Goal: Task Accomplishment & Management: Use online tool/utility

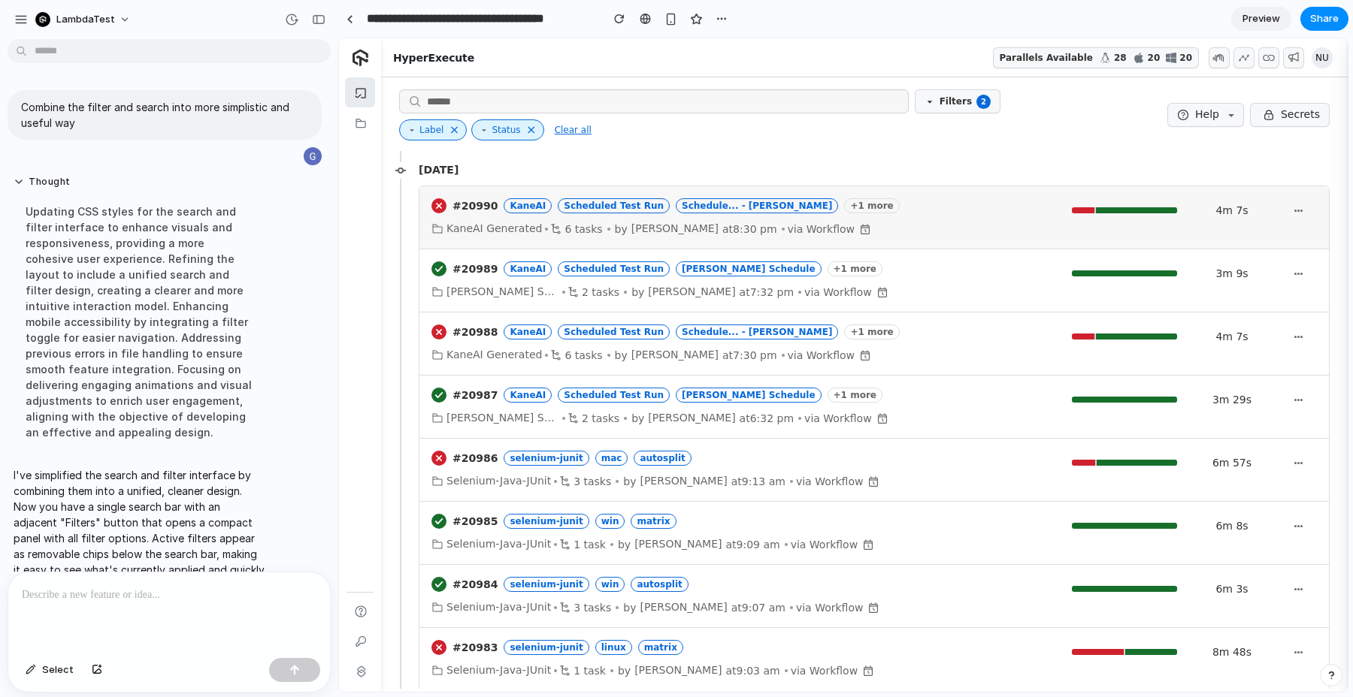
click at [921, 222] on link at bounding box center [873, 217] width 909 height 62
click at [864, 219] on link at bounding box center [873, 217] width 909 height 62
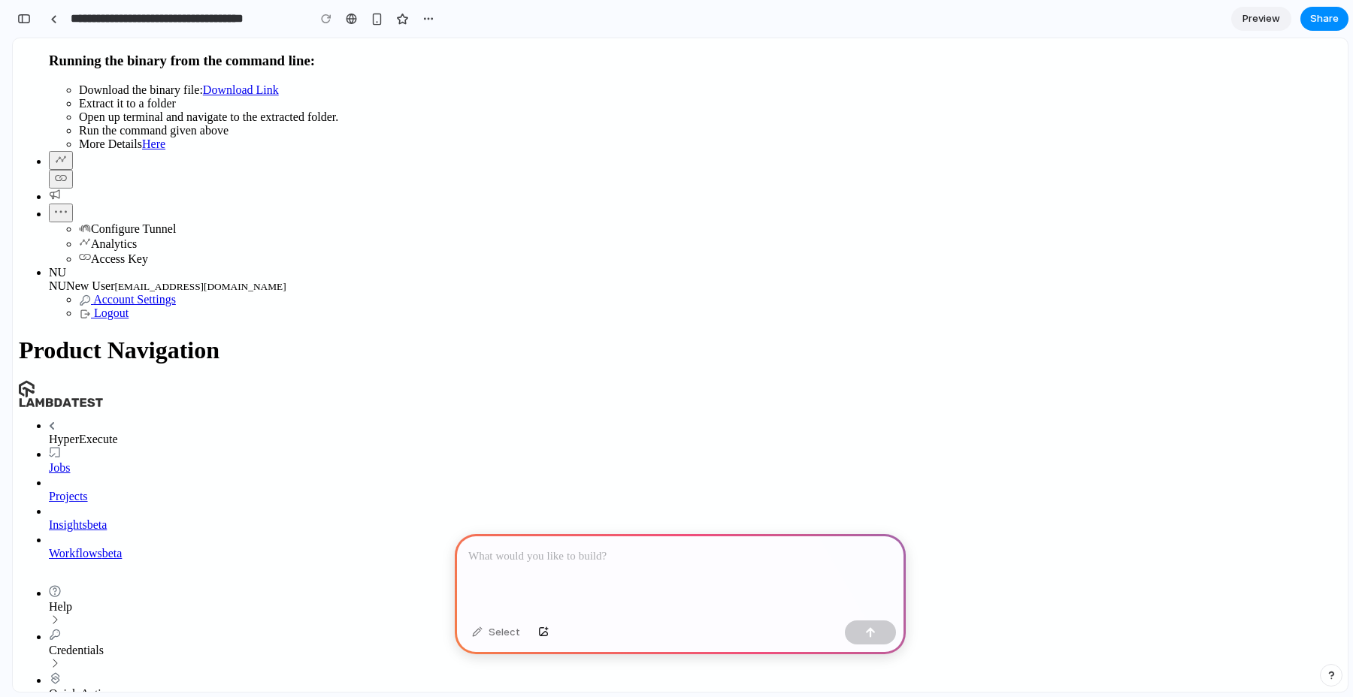
scroll to position [451, 0]
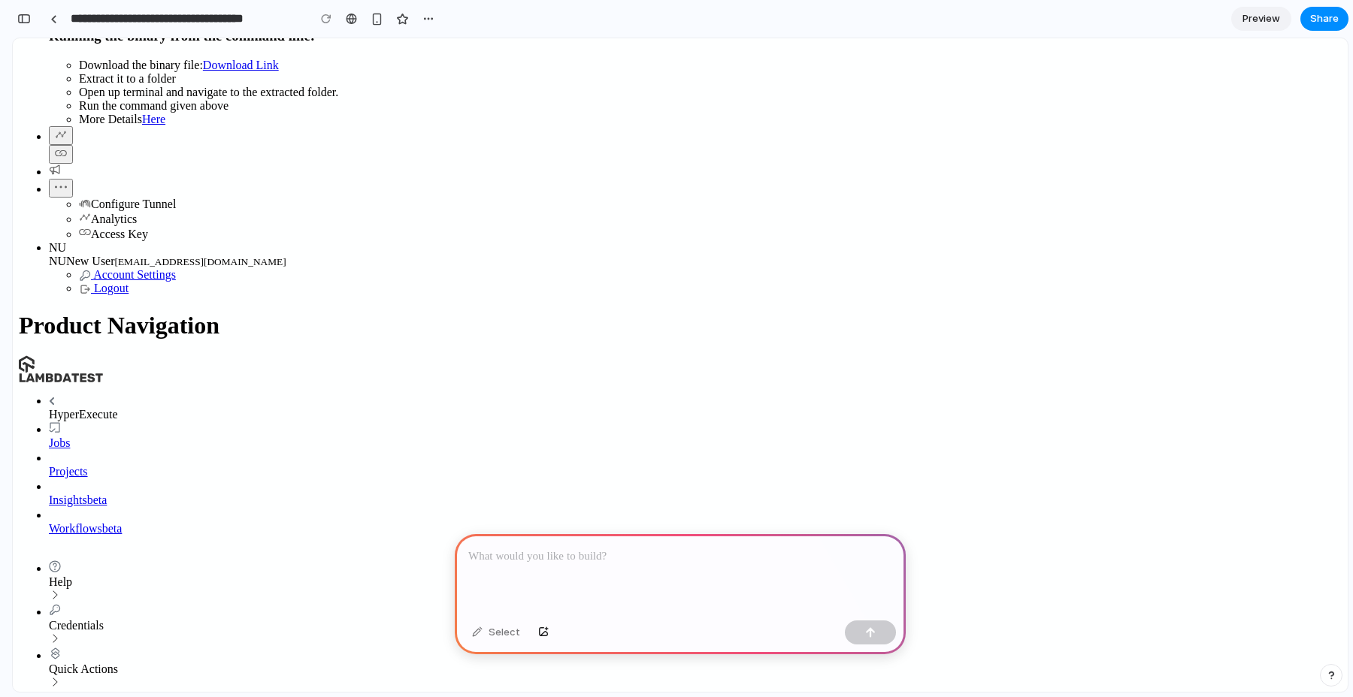
click at [527, 557] on p at bounding box center [680, 557] width 424 height 18
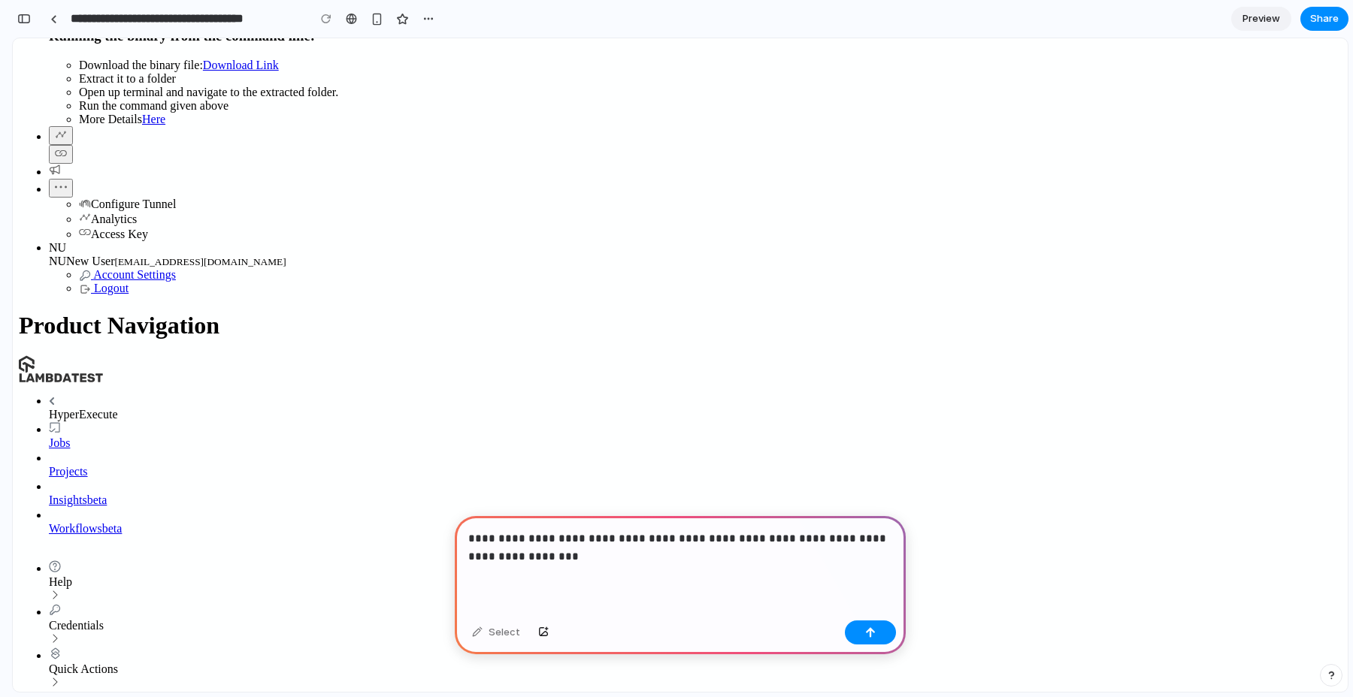
click at [570, 543] on p "**********" at bounding box center [680, 548] width 424 height 36
click at [563, 553] on p "**********" at bounding box center [680, 548] width 424 height 36
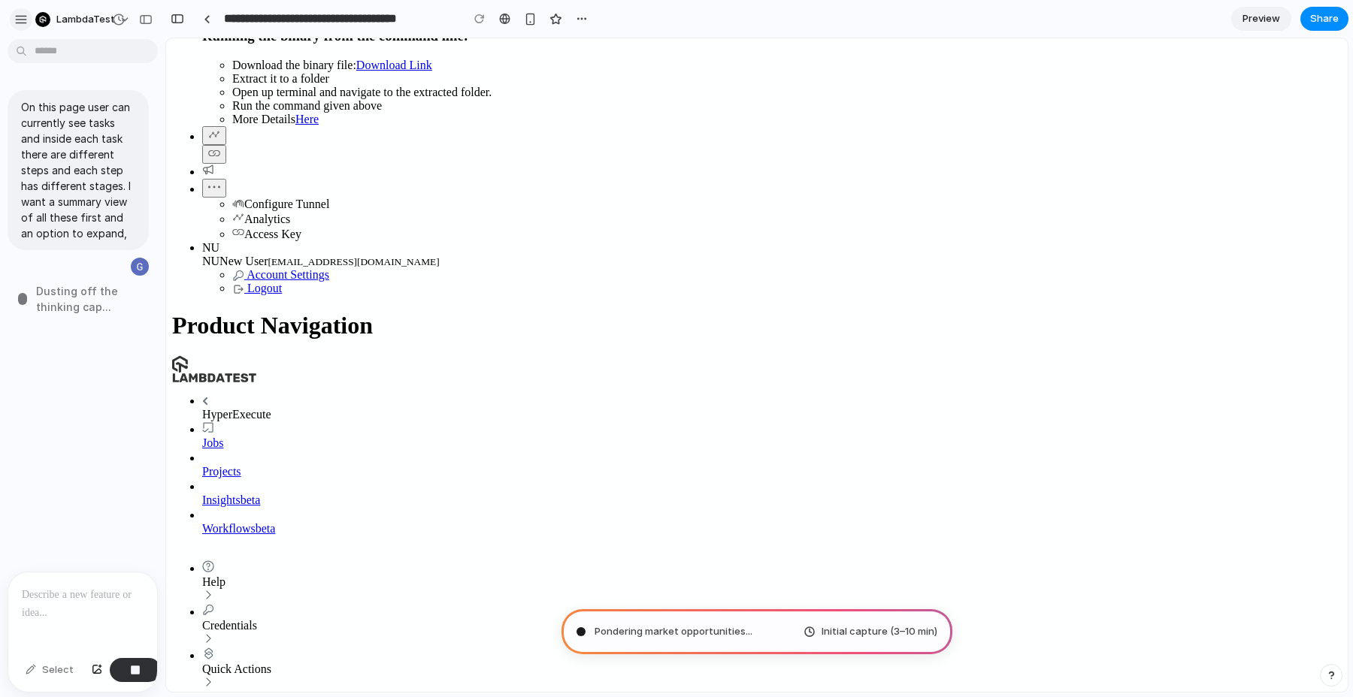
click at [23, 20] on div "button" at bounding box center [21, 20] width 14 height 14
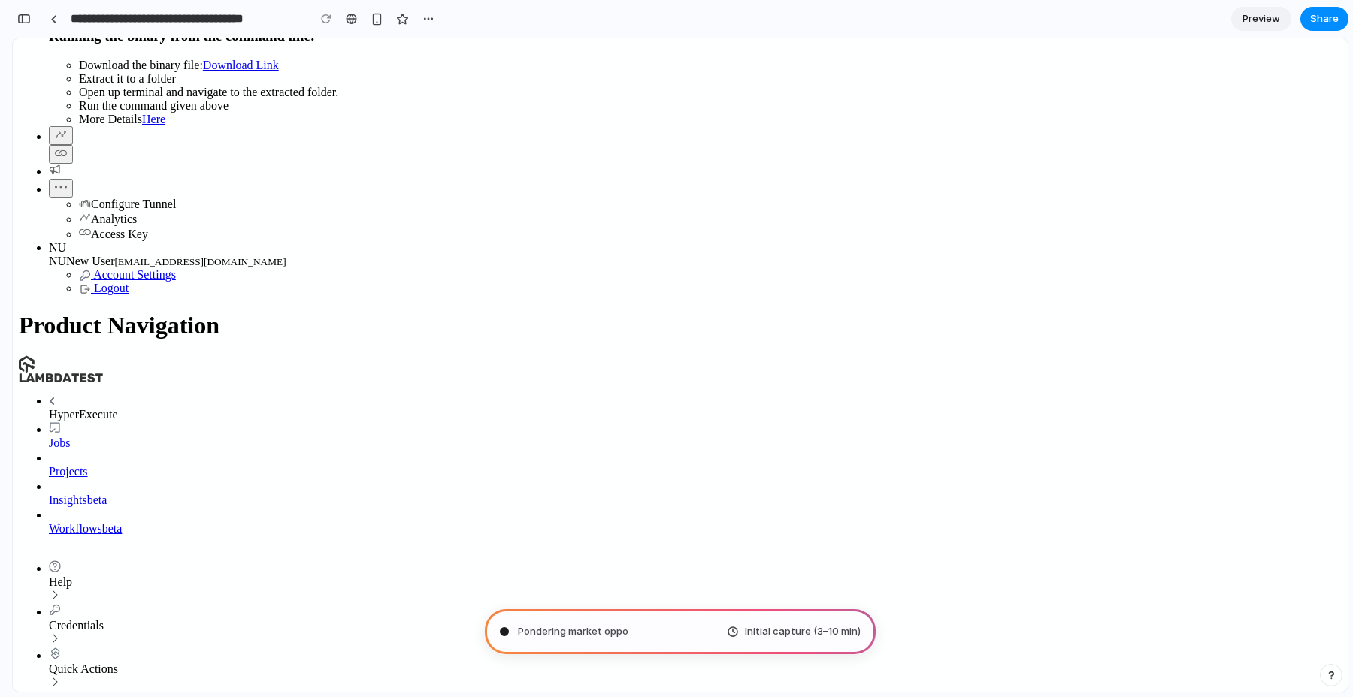
type input "**********"
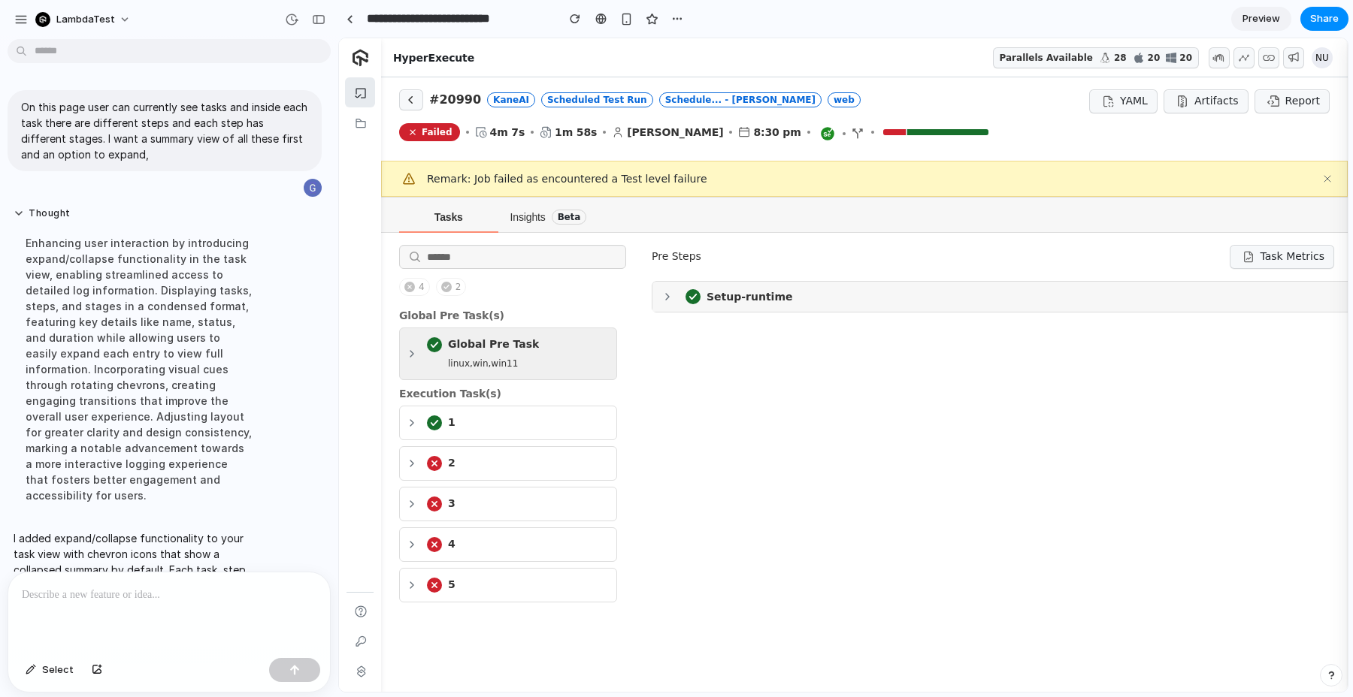
scroll to position [101, 0]
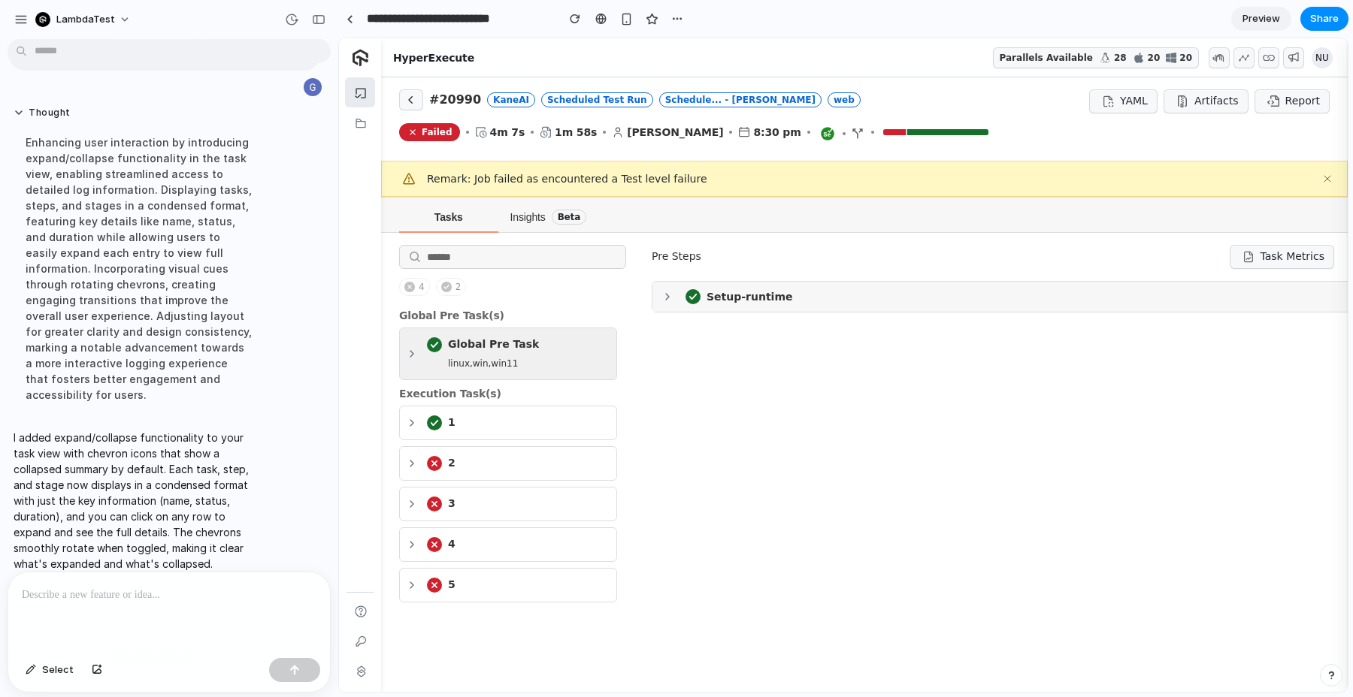
click at [407, 423] on button at bounding box center [508, 433] width 218 height 54
click at [413, 426] on button at bounding box center [508, 433] width 218 height 54
click at [518, 226] on link "Insights Beta" at bounding box center [553, 215] width 99 height 35
click at [195, 430] on p "I added expand/collapse functionality to your task view with chevron icons that…" at bounding box center [139, 501] width 251 height 142
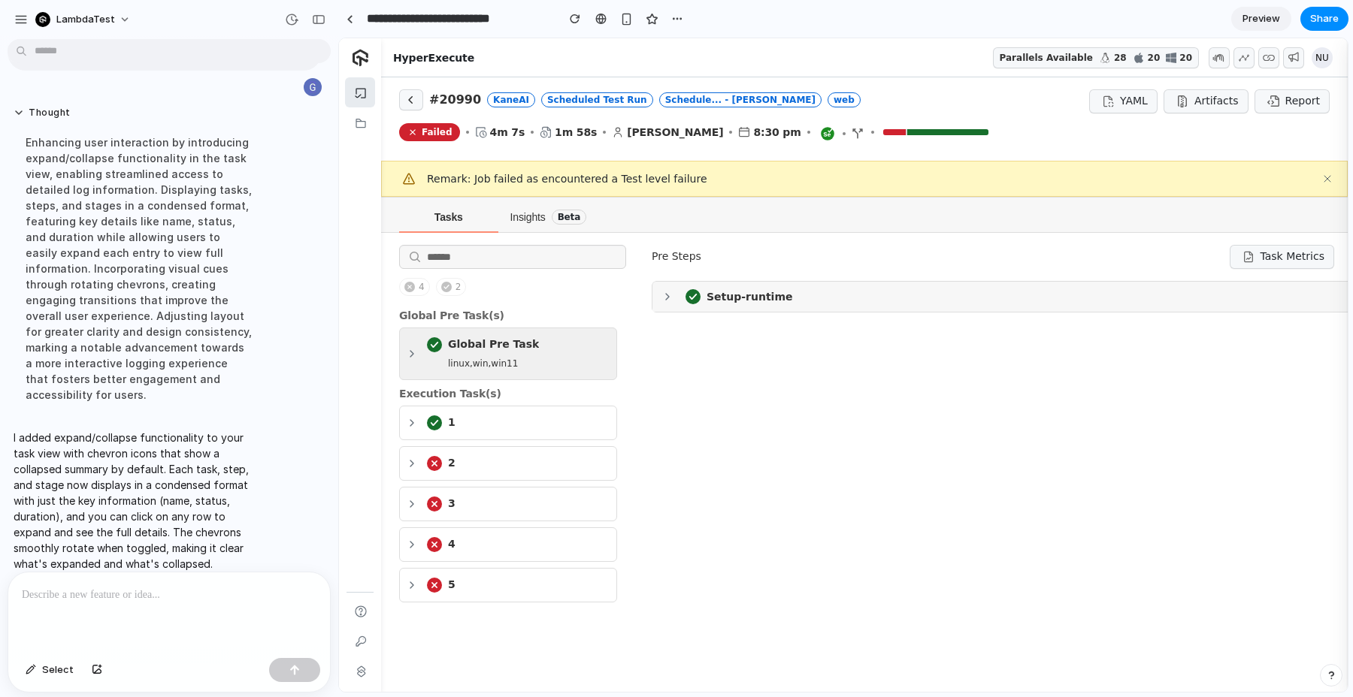
click at [195, 430] on p "I added expand/collapse functionality to your task view with chevron icons that…" at bounding box center [139, 501] width 251 height 142
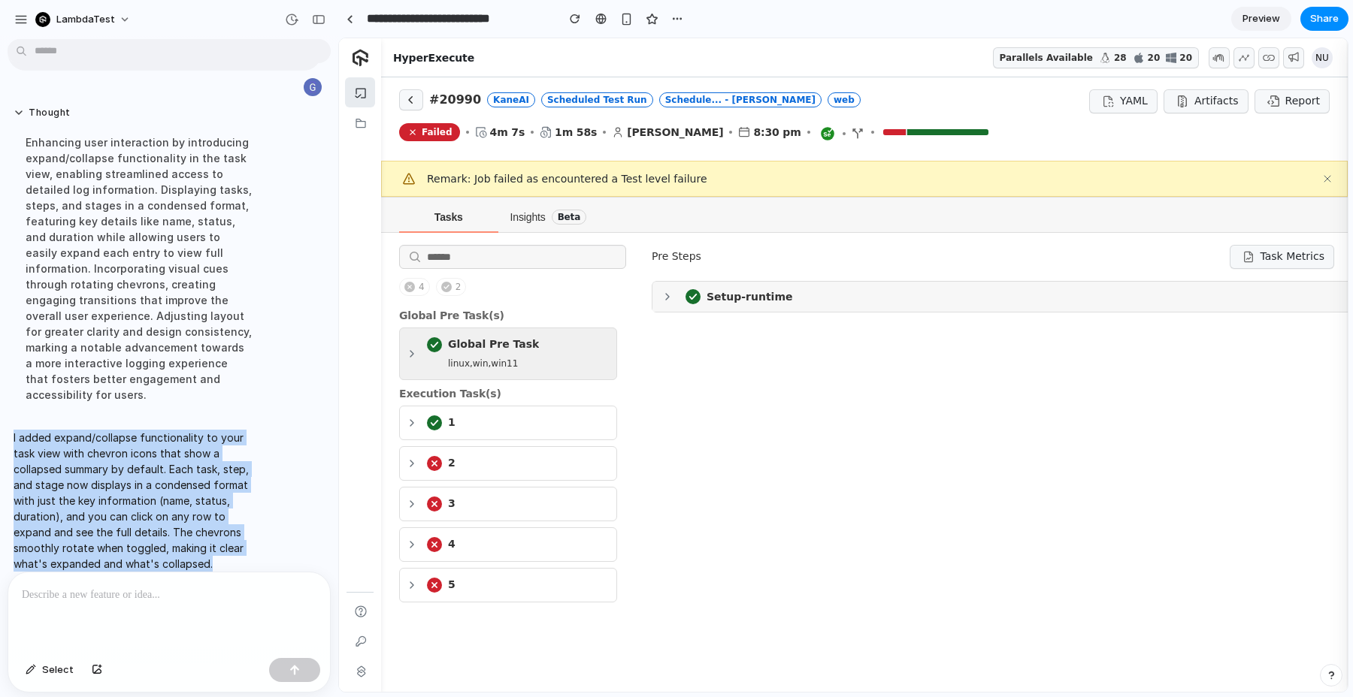
click at [195, 430] on p "I added expand/collapse functionality to your task view with chevron icons that…" at bounding box center [139, 501] width 251 height 142
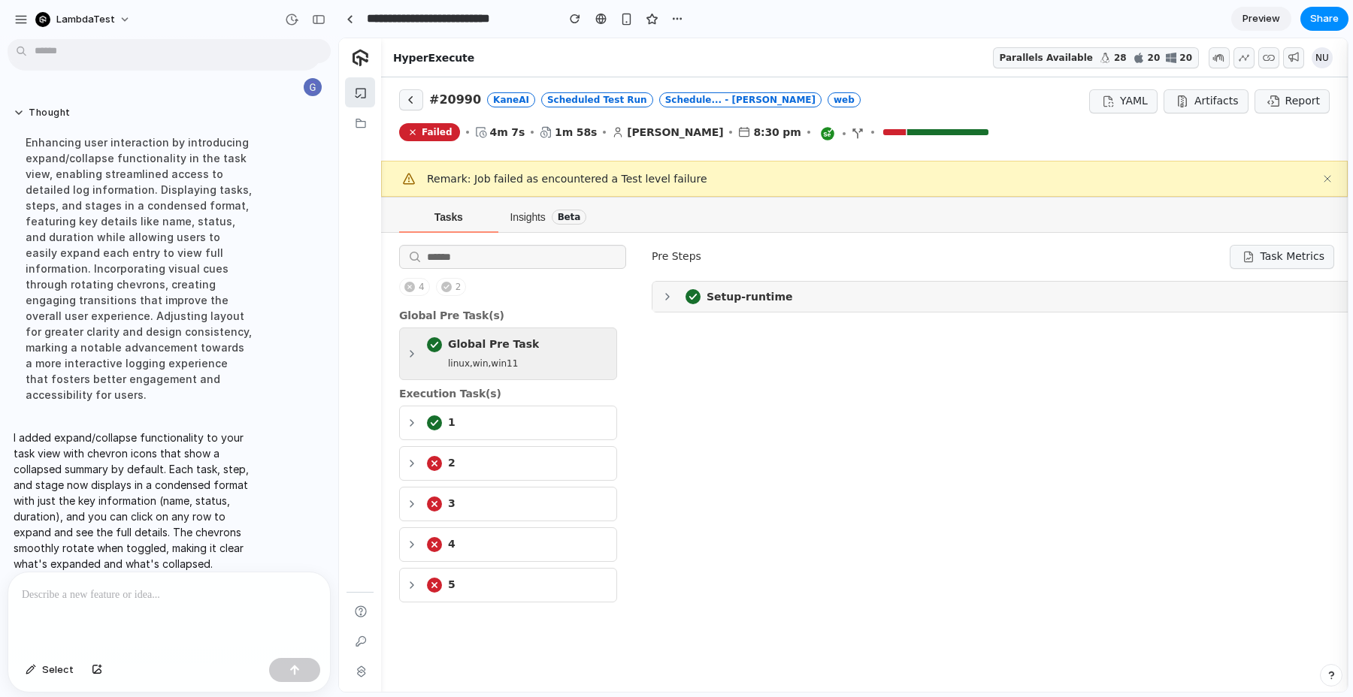
click at [195, 430] on p "I added expand/collapse functionality to your task view with chevron icons that…" at bounding box center [139, 501] width 251 height 142
